Goal: Task Accomplishment & Management: Use online tool/utility

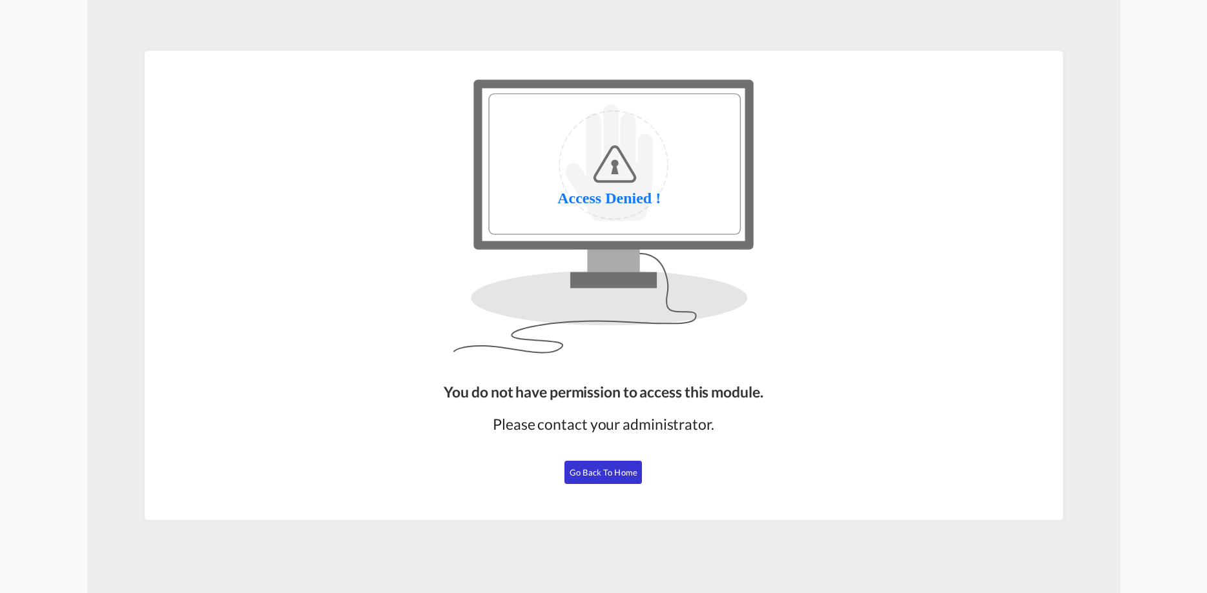
click at [620, 473] on span "Go Back to Home" at bounding box center [603, 472] width 68 height 10
click at [629, 480] on button "Go Back to Home" at bounding box center [602, 472] width 77 height 23
